Goal: Use online tool/utility: Use online tool/utility

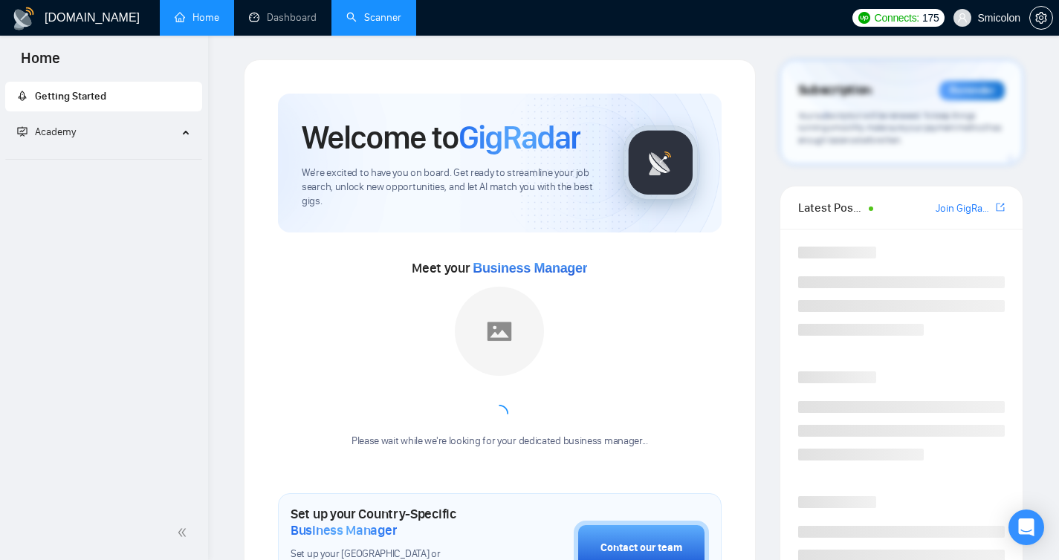
click at [388, 23] on link "Scanner" at bounding box center [373, 17] width 55 height 13
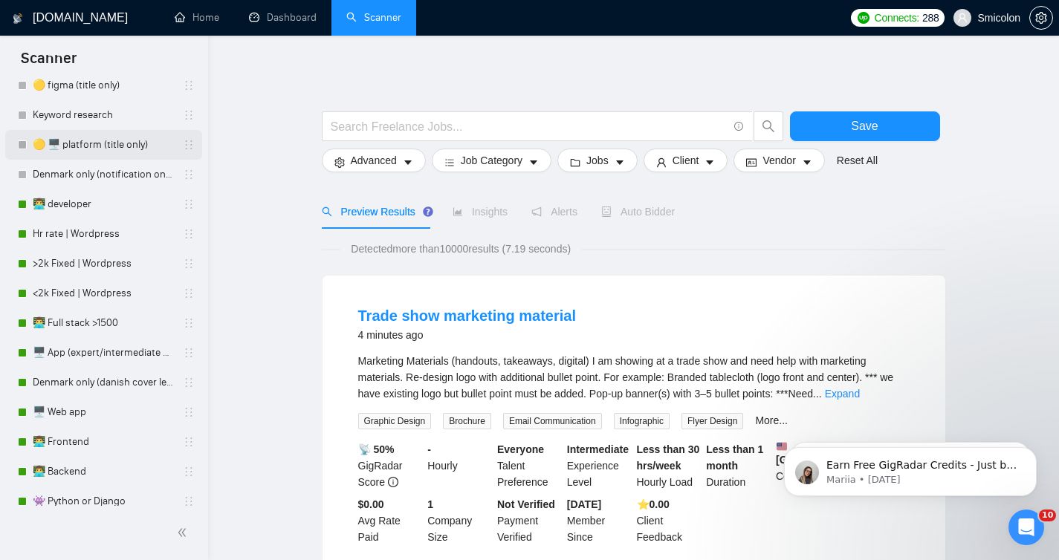
scroll to position [120, 0]
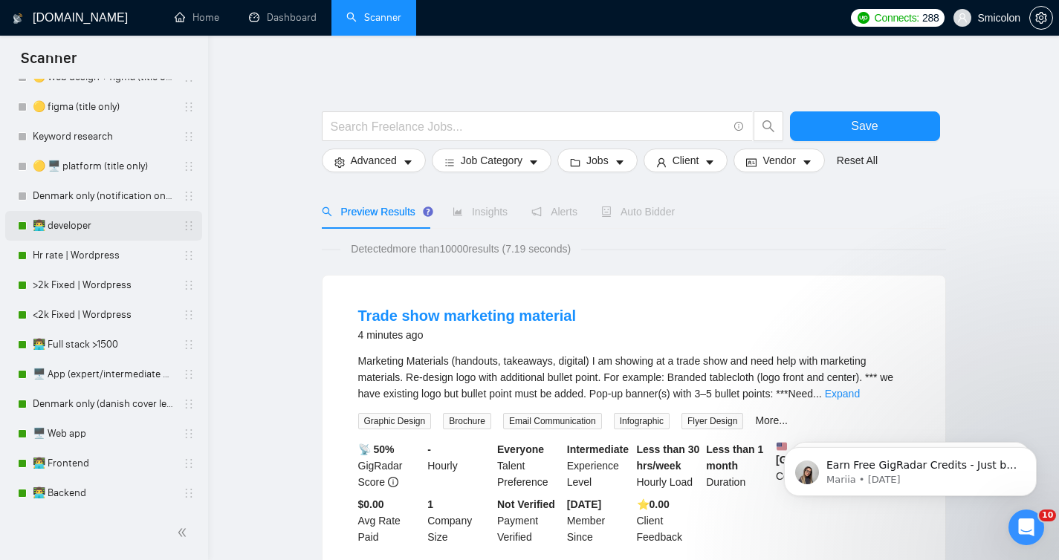
click at [73, 227] on link "👨‍💻 developer" at bounding box center [103, 226] width 141 height 30
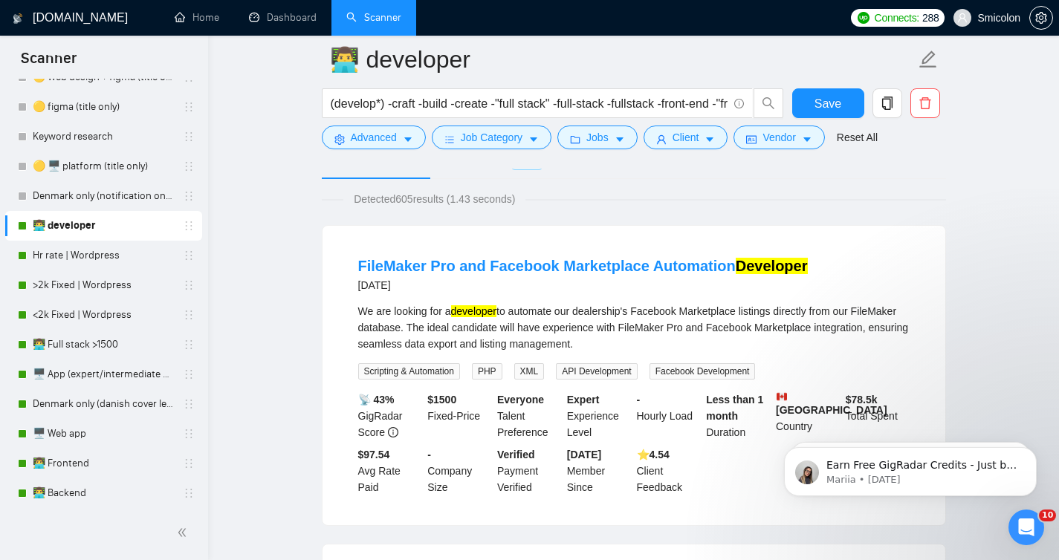
scroll to position [107, 0]
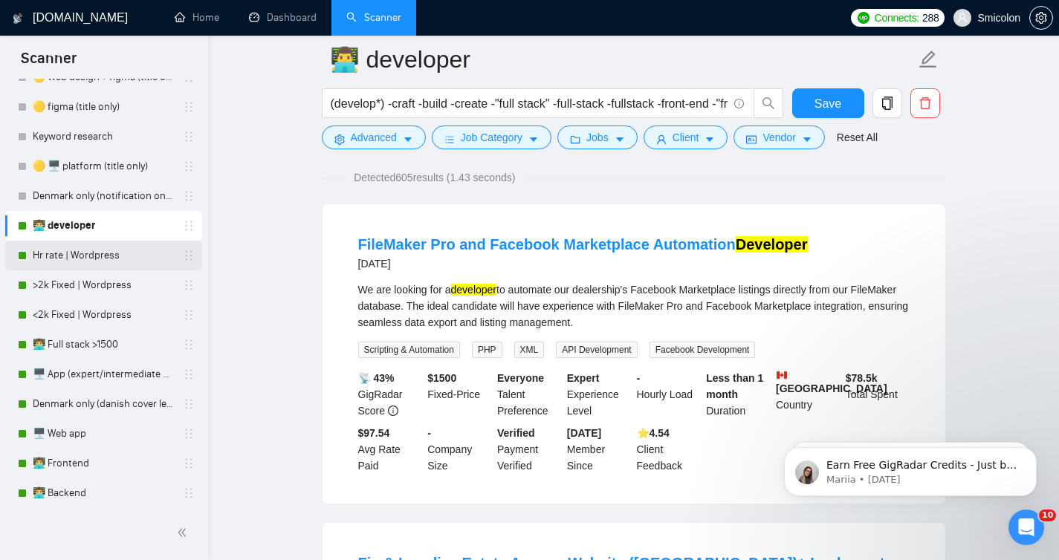
click at [85, 250] on link "Hr rate | Wordpress" at bounding box center [103, 256] width 141 height 30
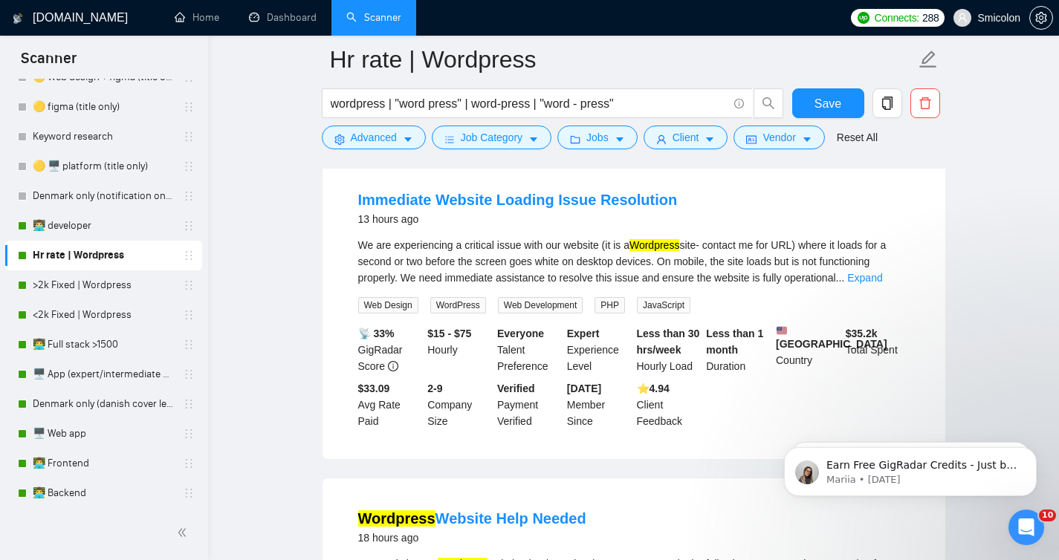
scroll to position [149, 0]
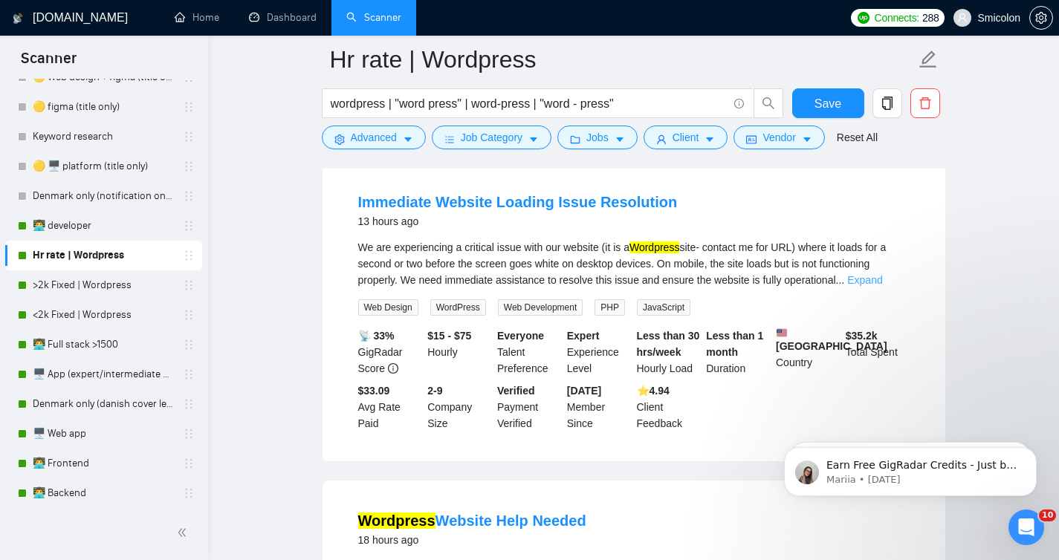
click at [881, 276] on link "Expand" at bounding box center [864, 280] width 35 height 12
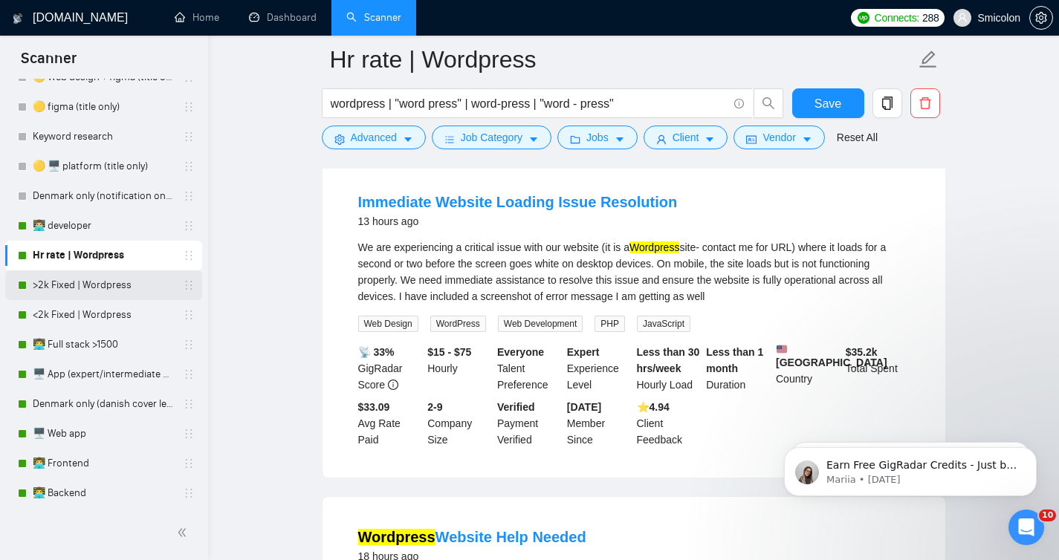
click at [137, 292] on link ">2k Fixed | Wordpress" at bounding box center [103, 286] width 141 height 30
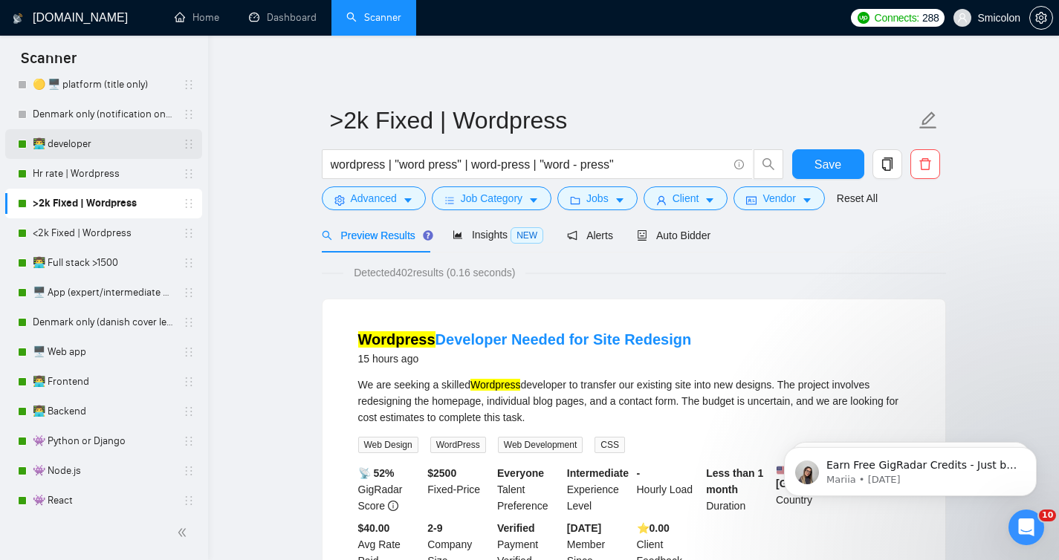
scroll to position [200, 0]
click at [96, 148] on link "👨‍💻 developer" at bounding box center [103, 146] width 141 height 30
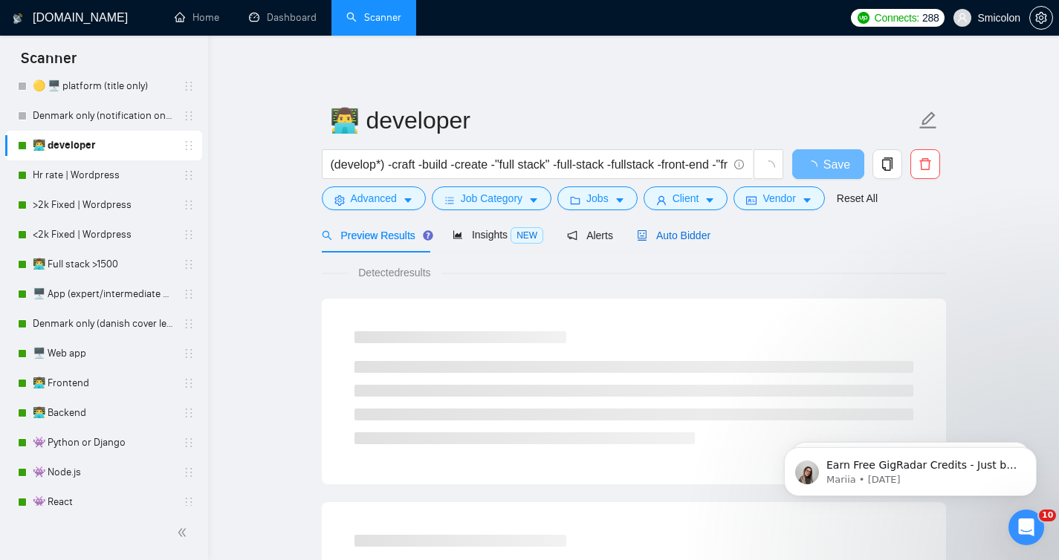
click at [702, 236] on span "Auto Bidder" at bounding box center [674, 236] width 74 height 12
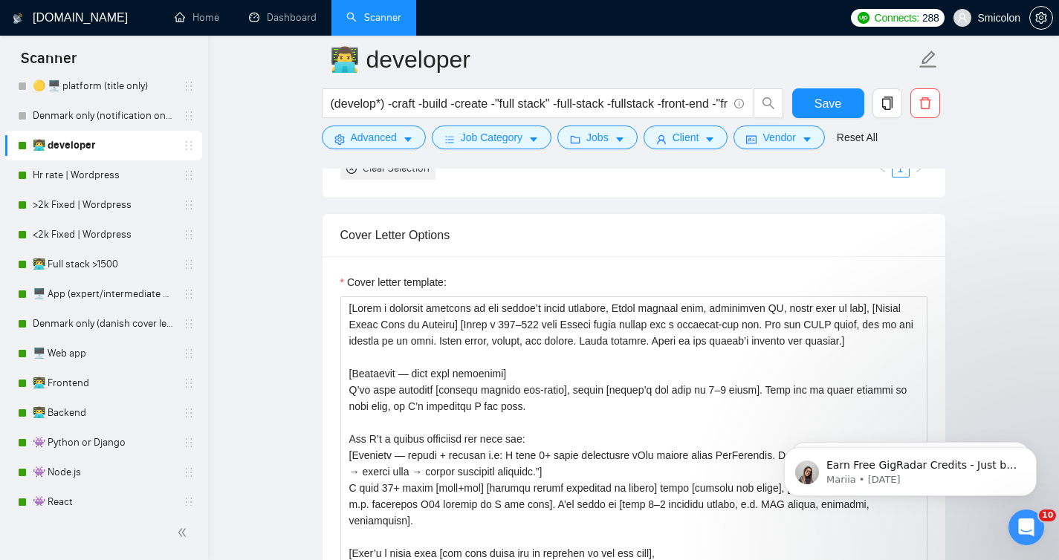
scroll to position [1742, 0]
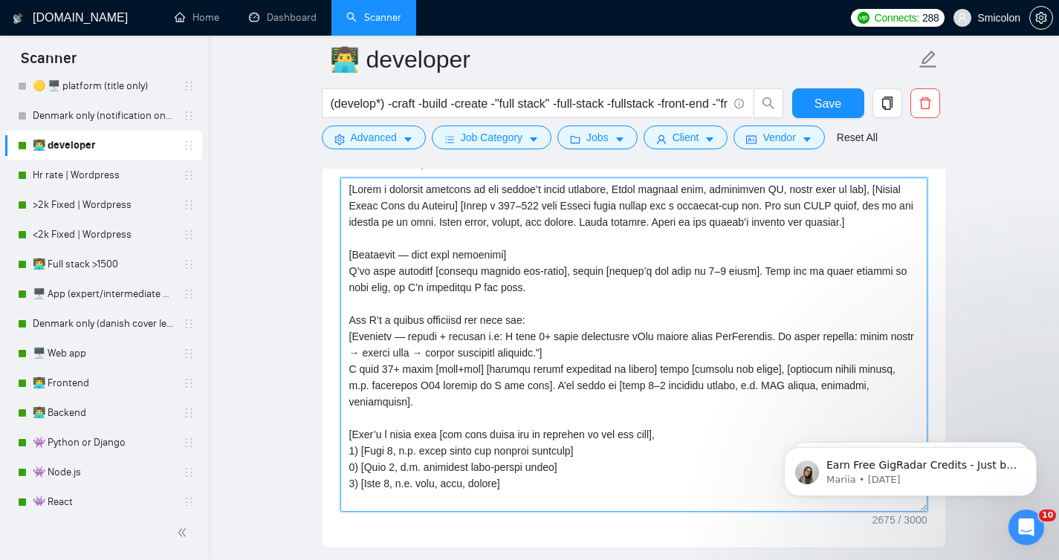
click at [584, 334] on textarea "Cover letter template:" at bounding box center [633, 345] width 587 height 334
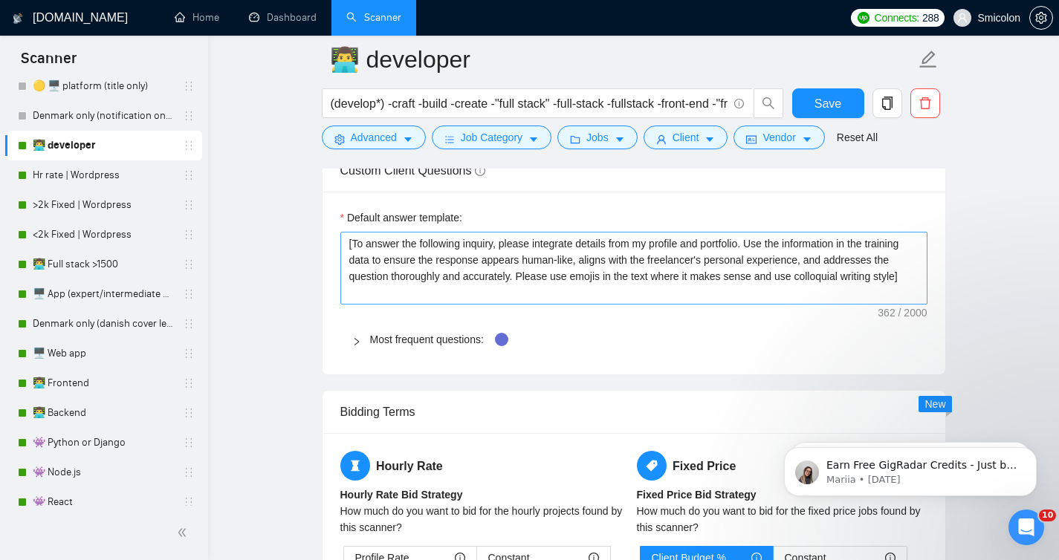
scroll to position [2158, 0]
click at [387, 346] on span "Most frequent questions:" at bounding box center [643, 339] width 546 height 16
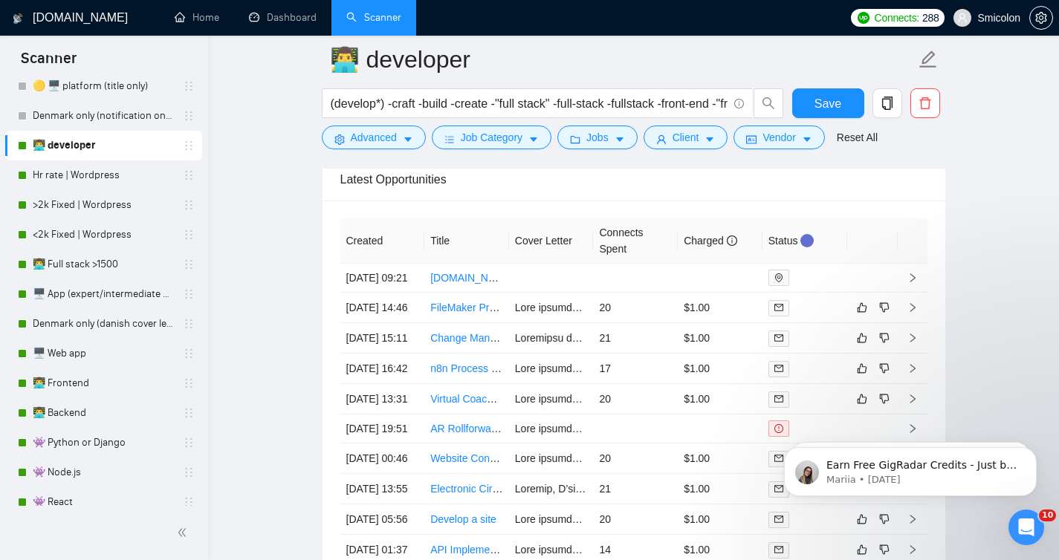
scroll to position [6179, 0]
click at [597, 277] on td at bounding box center [635, 277] width 85 height 29
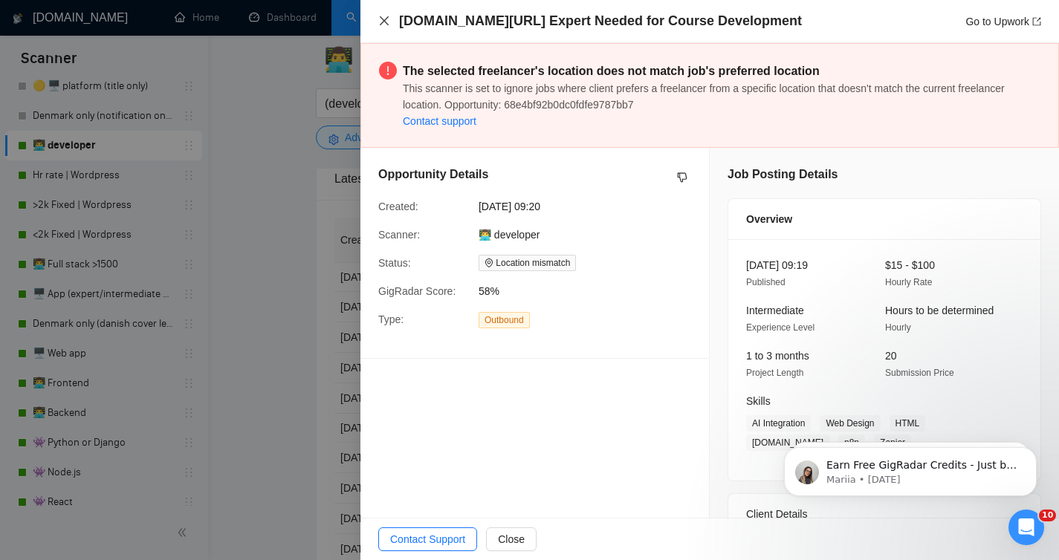
click at [382, 22] on icon "close" at bounding box center [384, 20] width 9 height 9
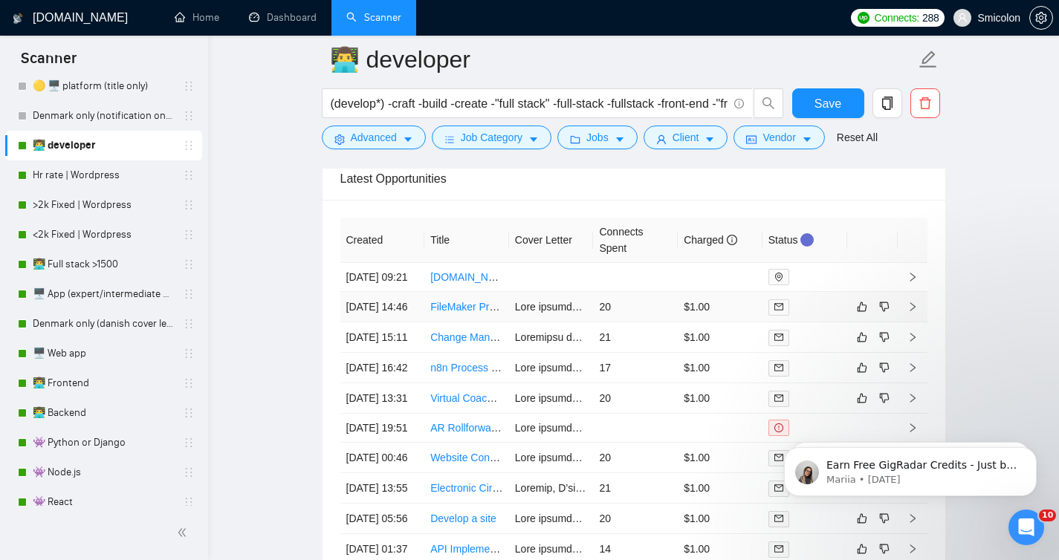
click at [826, 316] on div at bounding box center [804, 307] width 73 height 17
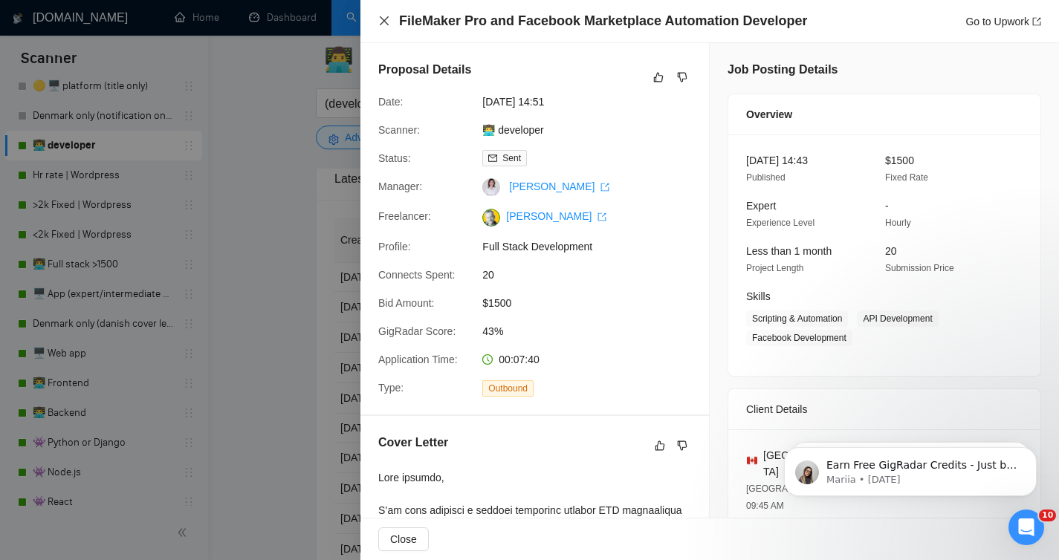
click at [383, 23] on icon "close" at bounding box center [384, 21] width 12 height 12
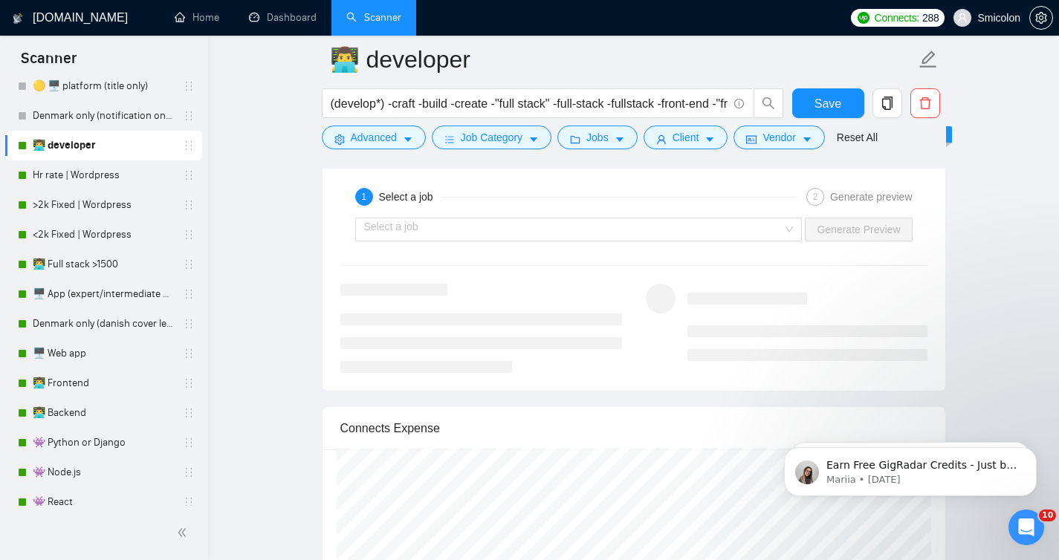
scroll to position [5363, 0]
click at [778, 225] on input "search" at bounding box center [573, 230] width 419 height 22
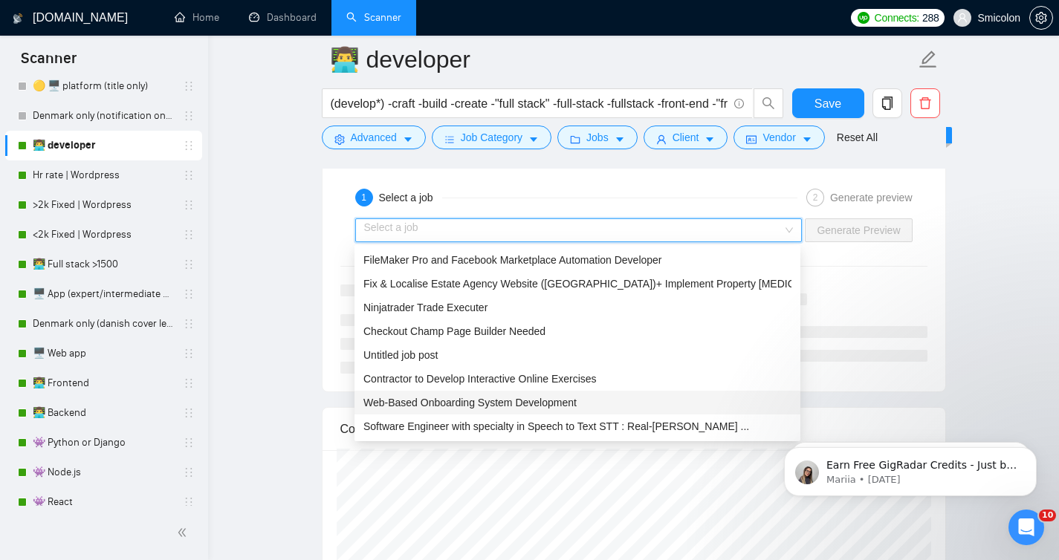
click at [551, 401] on span "Web-Based Onboarding System Development" at bounding box center [469, 403] width 213 height 12
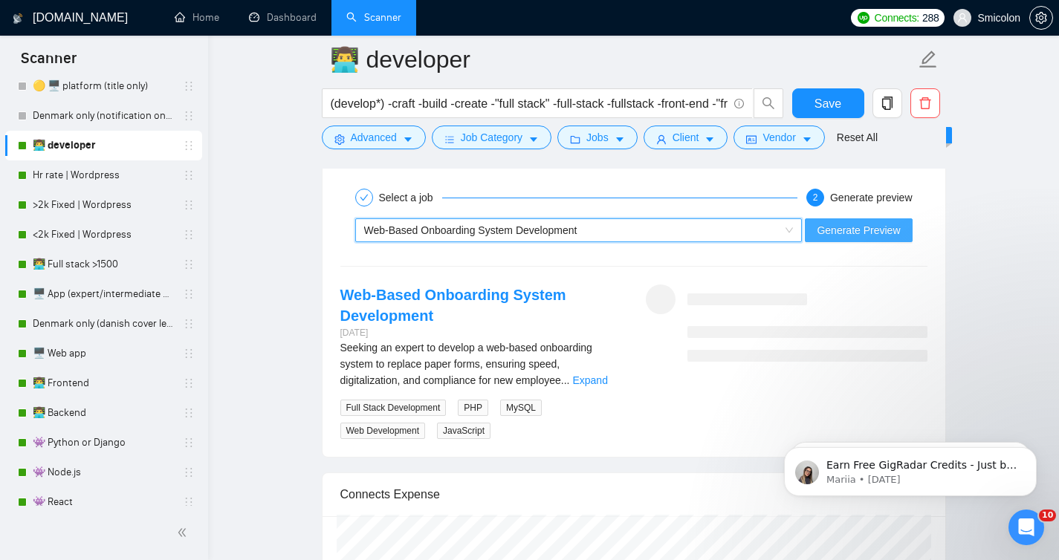
click at [871, 230] on span "Generate Preview" at bounding box center [858, 230] width 83 height 16
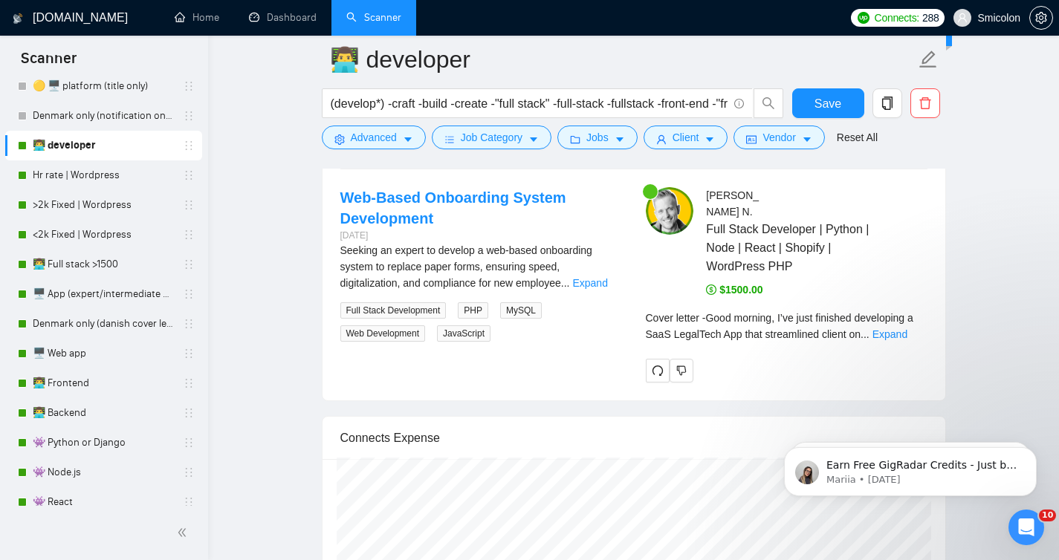
scroll to position [5438, 0]
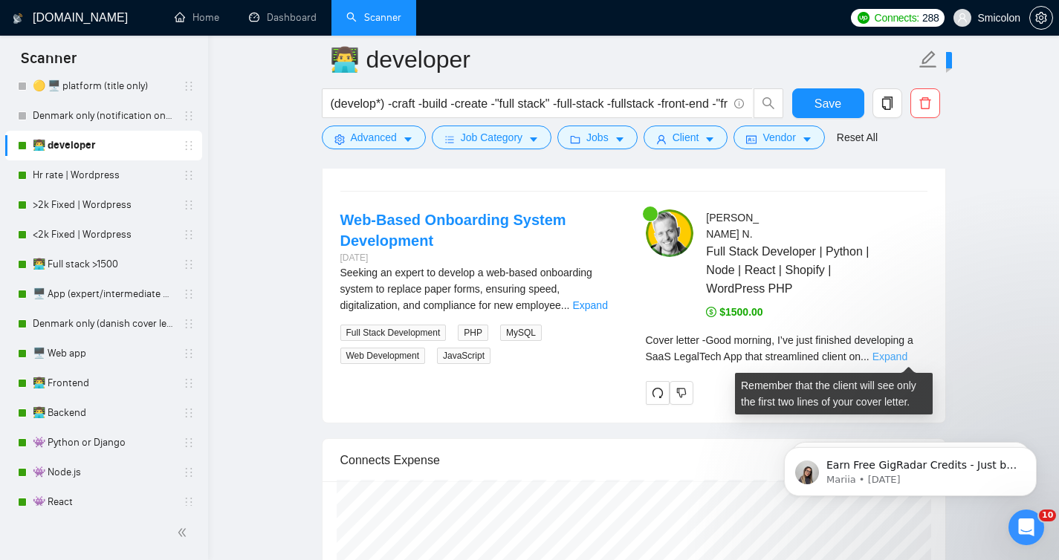
click at [893, 355] on link "Expand" at bounding box center [890, 357] width 35 height 12
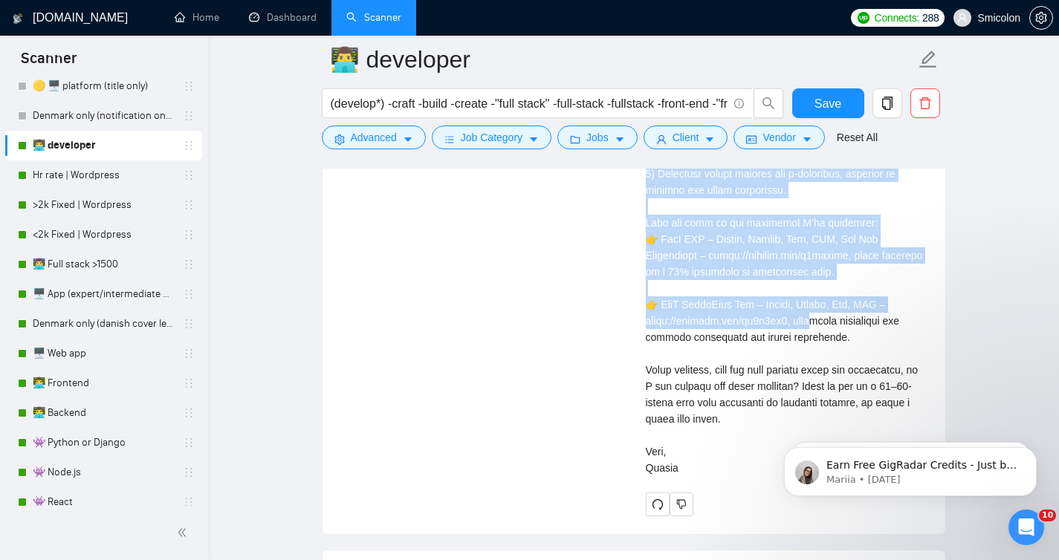
scroll to position [5943, 0]
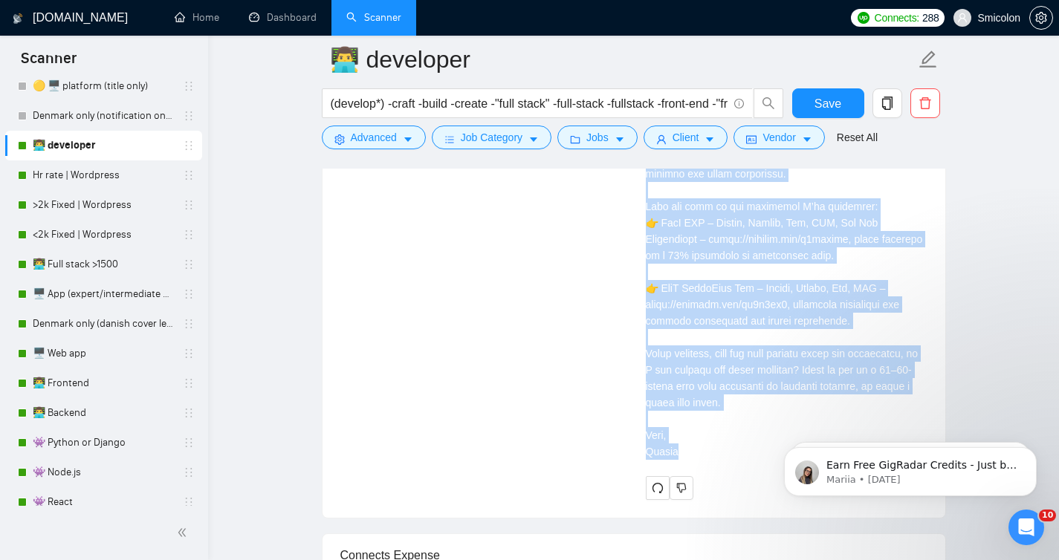
drag, startPoint x: 760, startPoint y: 279, endPoint x: 730, endPoint y: 447, distance: 170.7
click at [730, 447] on div "Cover letter" at bounding box center [787, 149] width 282 height 621
copy div "L’ip dolo sitametc adipiscing e SedD EiusmOdte Inc utla etdoloremag aliqua enim…"
